Goal: Transaction & Acquisition: Purchase product/service

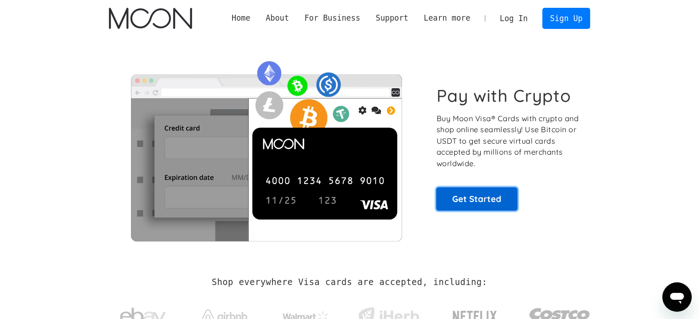
click at [474, 203] on link "Get Started" at bounding box center [476, 198] width 81 height 23
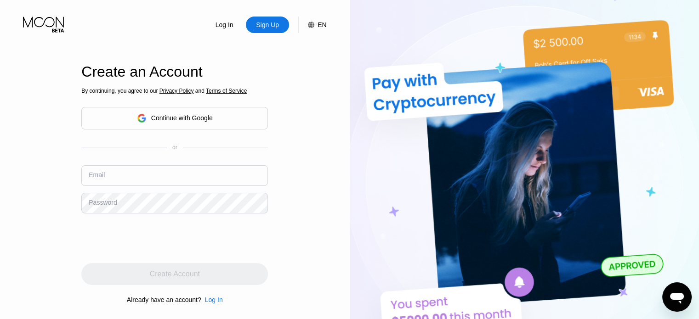
click at [196, 116] on div "Continue with Google" at bounding box center [182, 117] width 62 height 7
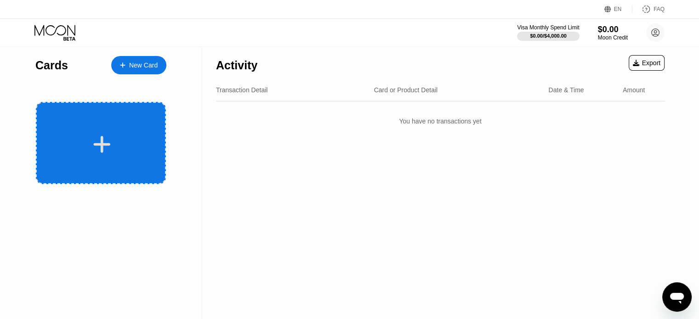
click at [118, 119] on div at bounding box center [101, 143] width 130 height 82
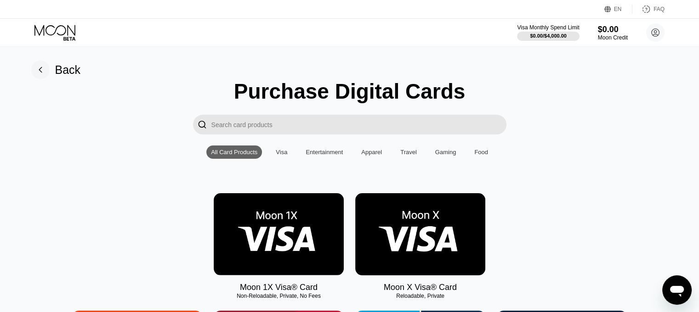
click at [275, 152] on div "Visa" at bounding box center [281, 152] width 21 height 13
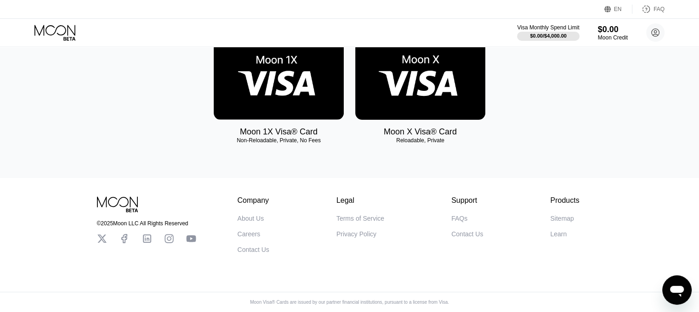
scroll to position [13, 0]
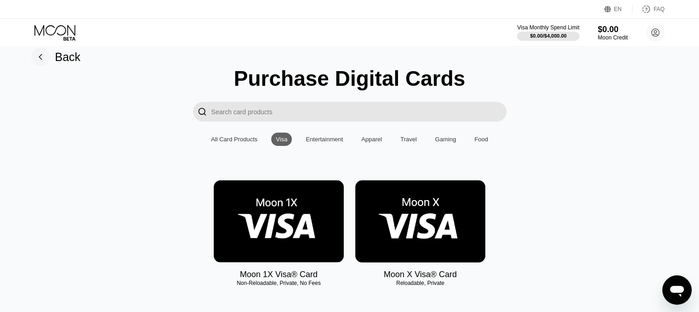
click at [263, 235] on img at bounding box center [279, 221] width 130 height 82
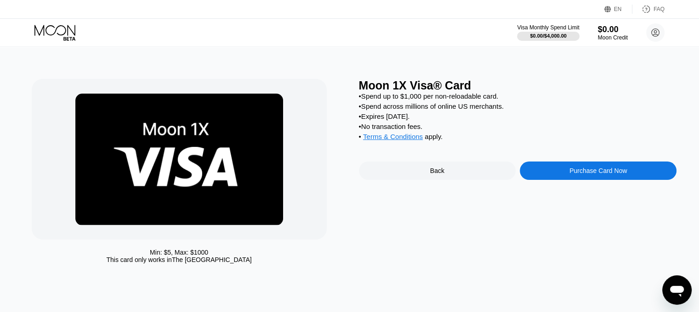
click at [612, 175] on div "Purchase Card Now" at bounding box center [597, 170] width 57 height 7
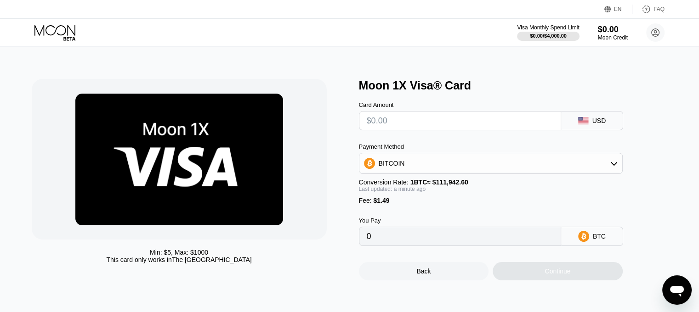
click at [462, 115] on input "text" at bounding box center [460, 121] width 186 height 18
type input "$5"
type input "0.00005798"
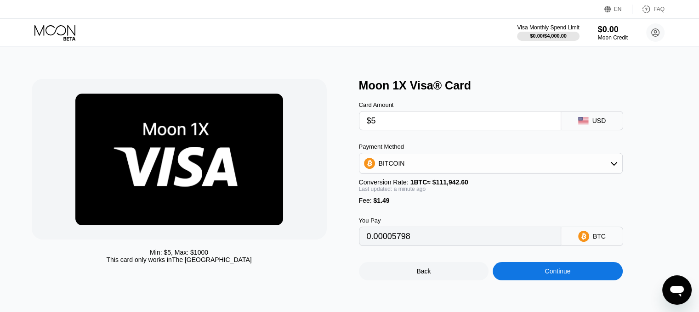
type input "$50"
type input "0.00045997"
type input "$50"
click at [525, 215] on div "You Pay 0.00045997 BTC" at bounding box center [506, 225] width 294 height 42
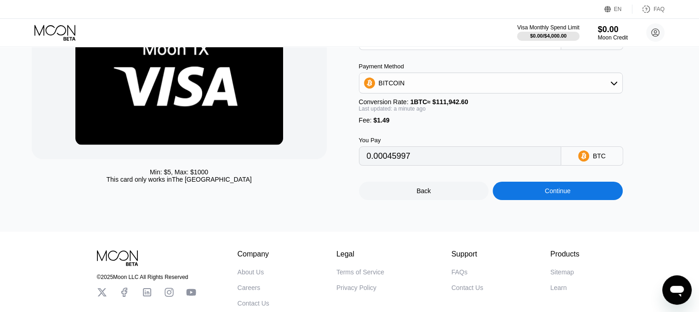
scroll to position [63, 0]
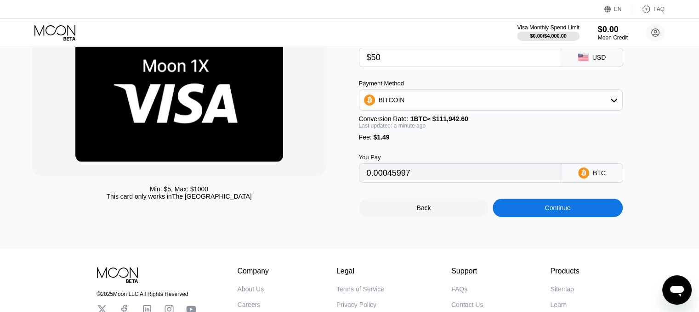
click at [558, 105] on div "BITCOIN" at bounding box center [490, 100] width 263 height 18
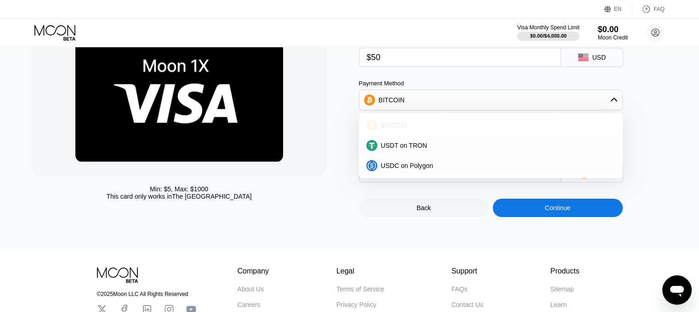
click at [397, 134] on div "BITCOIN" at bounding box center [490, 125] width 258 height 18
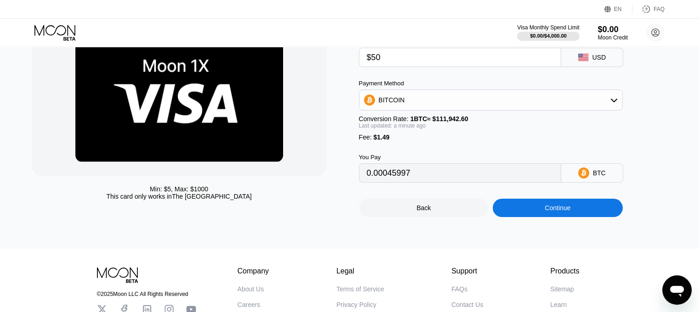
click at [558, 212] on div "Continue" at bounding box center [557, 207] width 26 height 7
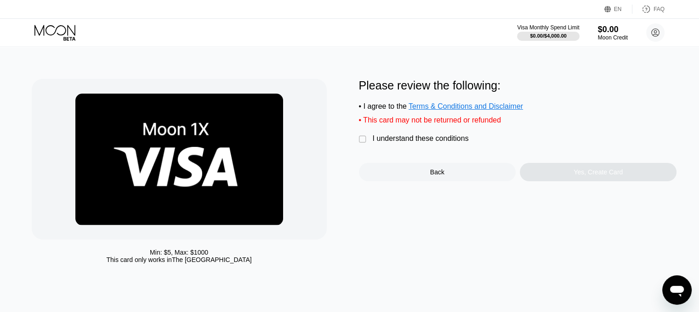
click at [380, 142] on div "I understand these conditions" at bounding box center [420, 139] width 96 height 8
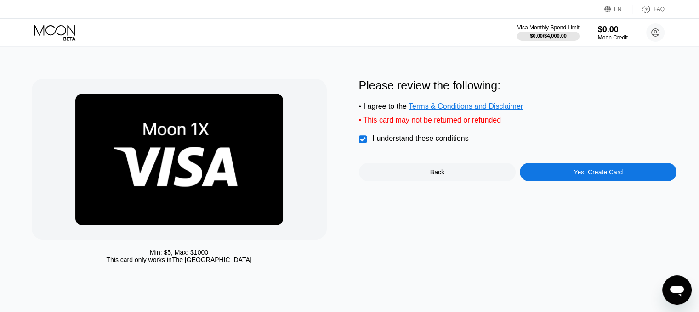
click at [581, 176] on div "Yes, Create Card" at bounding box center [597, 172] width 49 height 7
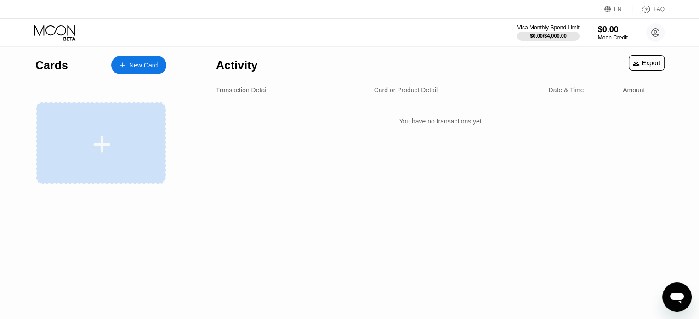
click at [109, 135] on icon at bounding box center [102, 144] width 18 height 21
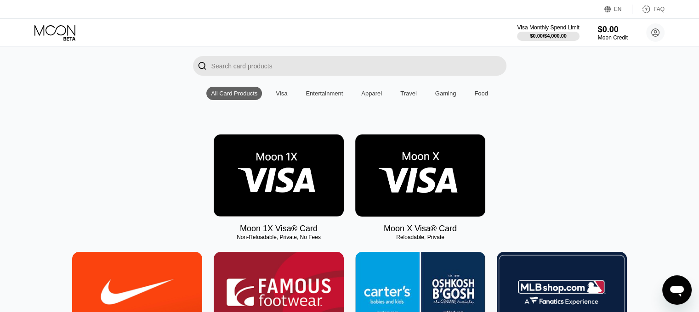
scroll to position [76, 0]
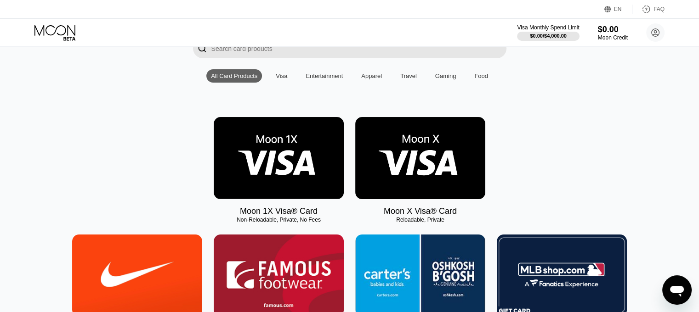
click at [413, 148] on img at bounding box center [420, 158] width 130 height 82
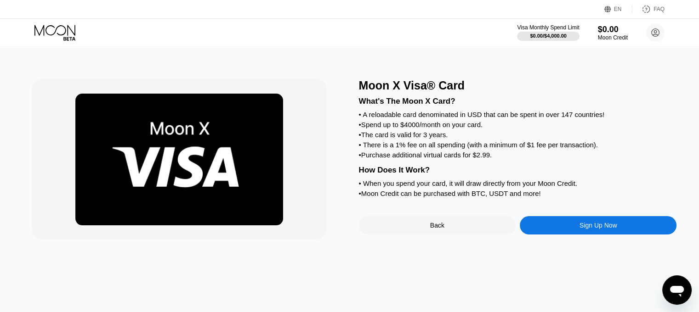
click at [579, 260] on div "Moon X Visa® Card What's The Moon X Card? • A reloadable card denominated in US…" at bounding box center [349, 179] width 705 height 265
click at [595, 229] on div "Sign Up Now" at bounding box center [598, 225] width 38 height 7
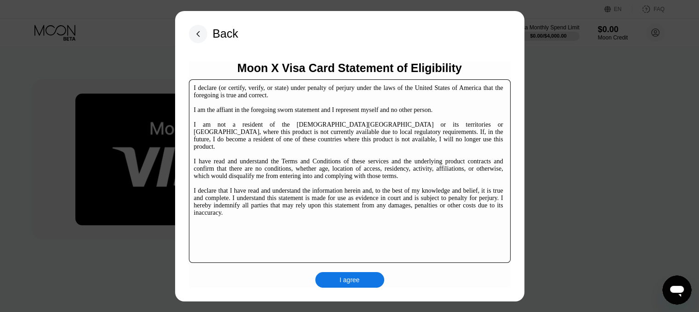
scroll to position [76, 0]
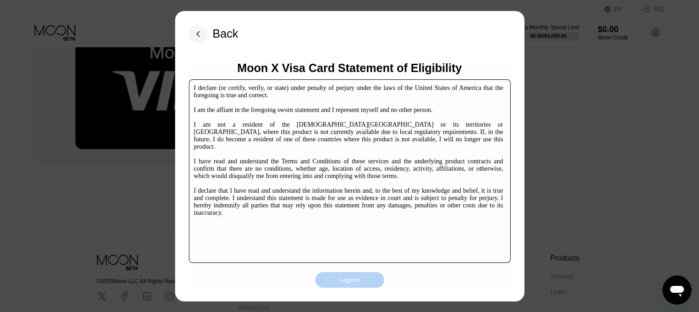
click at [361, 282] on div "I agree" at bounding box center [349, 280] width 69 height 16
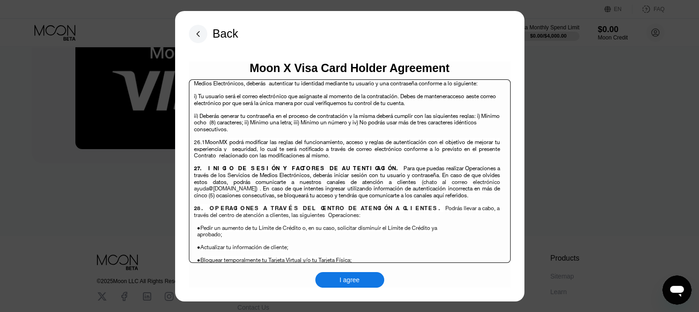
scroll to position [5958, 0]
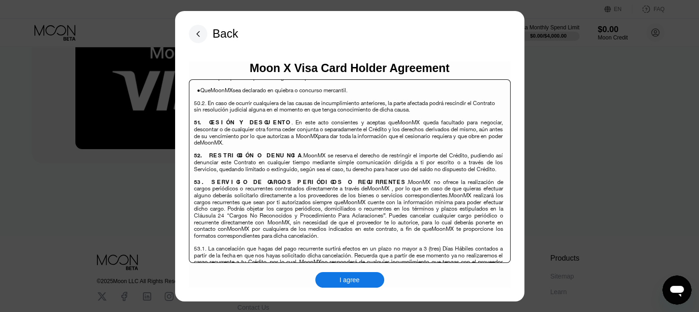
click at [355, 282] on div "I agree" at bounding box center [349, 280] width 20 height 8
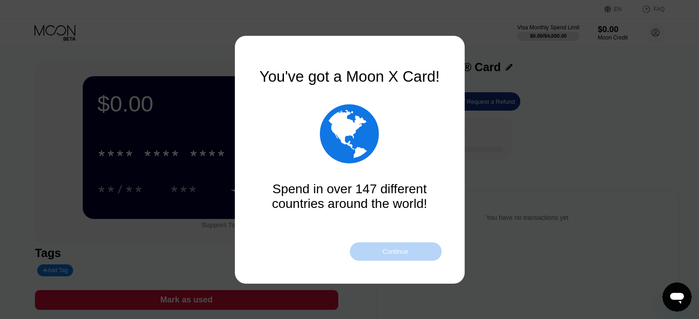
click at [399, 250] on div "Continue" at bounding box center [395, 251] width 26 height 7
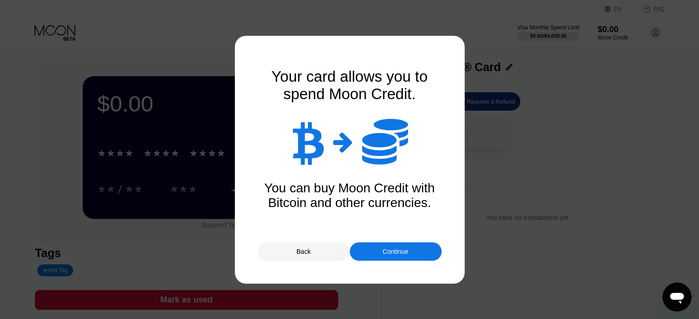
click at [399, 250] on div "Continue" at bounding box center [395, 251] width 26 height 7
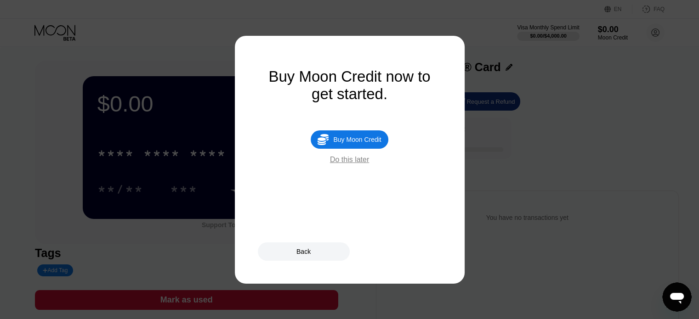
click at [358, 163] on div "Do this later" at bounding box center [349, 160] width 39 height 8
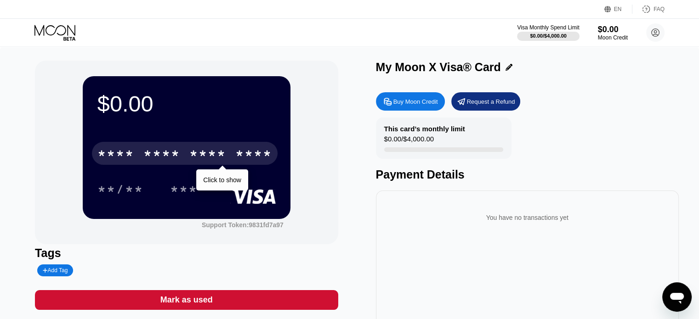
click at [235, 154] on div "****" at bounding box center [253, 154] width 37 height 15
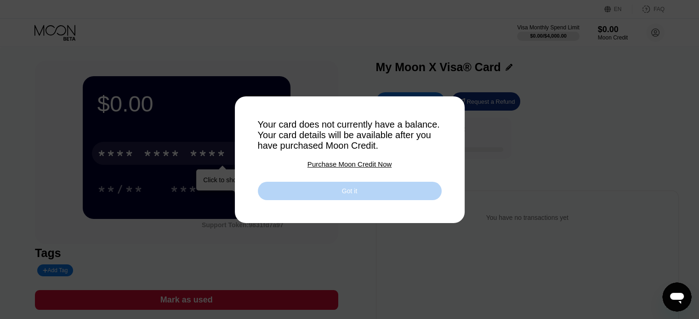
click at [355, 191] on div "Got it" at bounding box center [349, 191] width 15 height 8
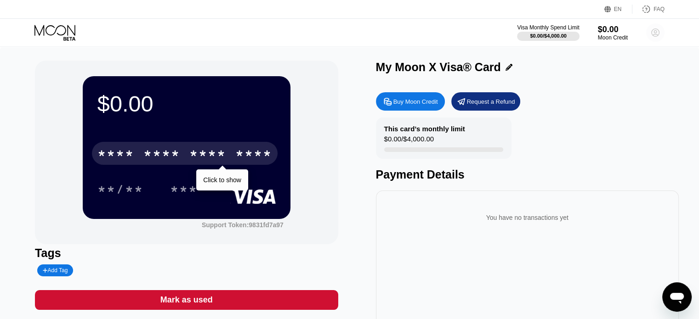
click at [654, 31] on icon at bounding box center [655, 32] width 5 height 5
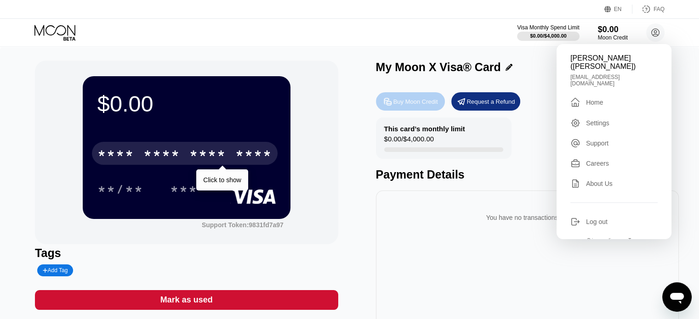
click at [410, 102] on div "Buy Moon Credit" at bounding box center [415, 102] width 45 height 8
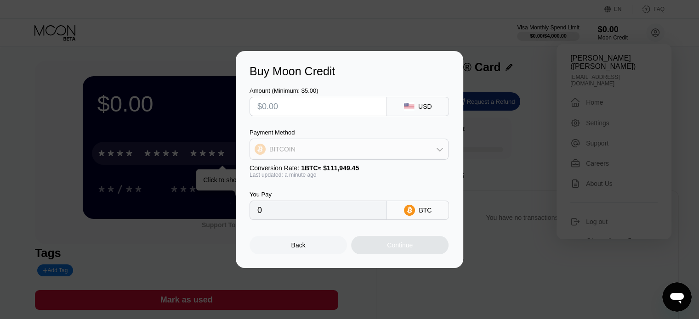
click at [420, 149] on div "BITCOIN" at bounding box center [349, 149] width 198 height 18
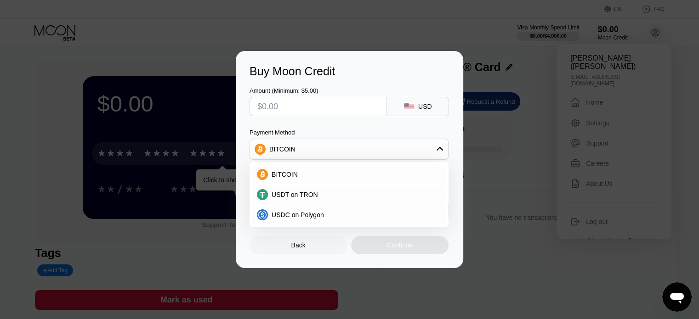
click at [419, 65] on div "Buy Moon Credit" at bounding box center [349, 71] width 200 height 13
click at [433, 149] on div "BITCOIN" at bounding box center [349, 149] width 198 height 18
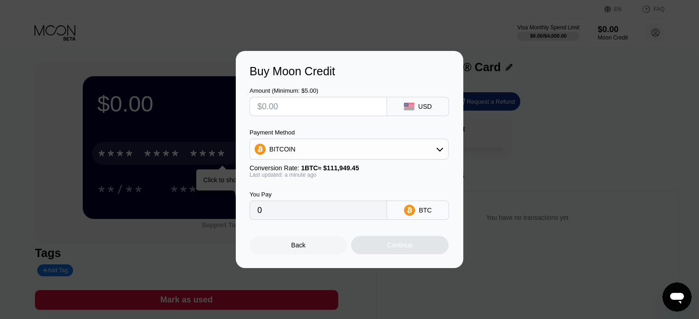
click at [298, 254] on div "Back" at bounding box center [297, 245] width 97 height 18
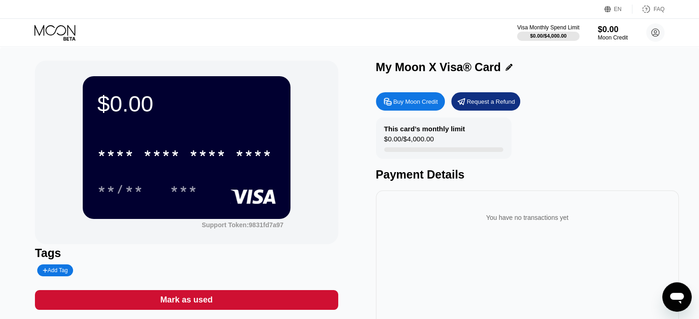
click at [68, 28] on icon at bounding box center [55, 33] width 43 height 16
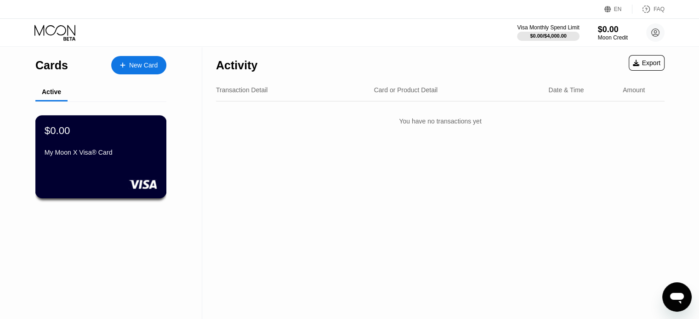
click at [94, 160] on div "My Moon X Visa® Card" at bounding box center [101, 154] width 113 height 11
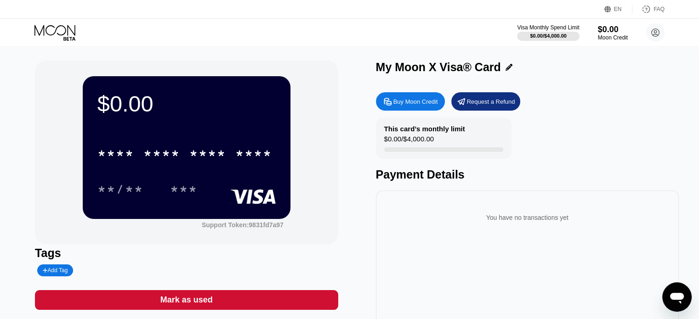
click at [38, 41] on div "Visa Monthly Spend Limit $0.00 / $4,000.00 $0.00 Moon Credit [PERSON_NAME] ([PE…" at bounding box center [349, 33] width 699 height 28
click at [44, 35] on icon at bounding box center [54, 30] width 41 height 11
